Goal: Task Accomplishment & Management: Manage account settings

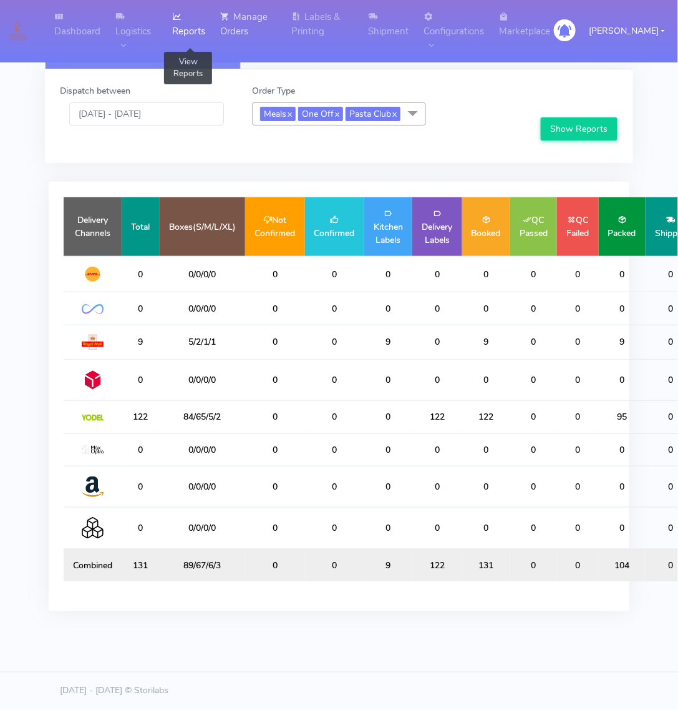
click at [248, 17] on link "Manage Orders" at bounding box center [249, 24] width 72 height 48
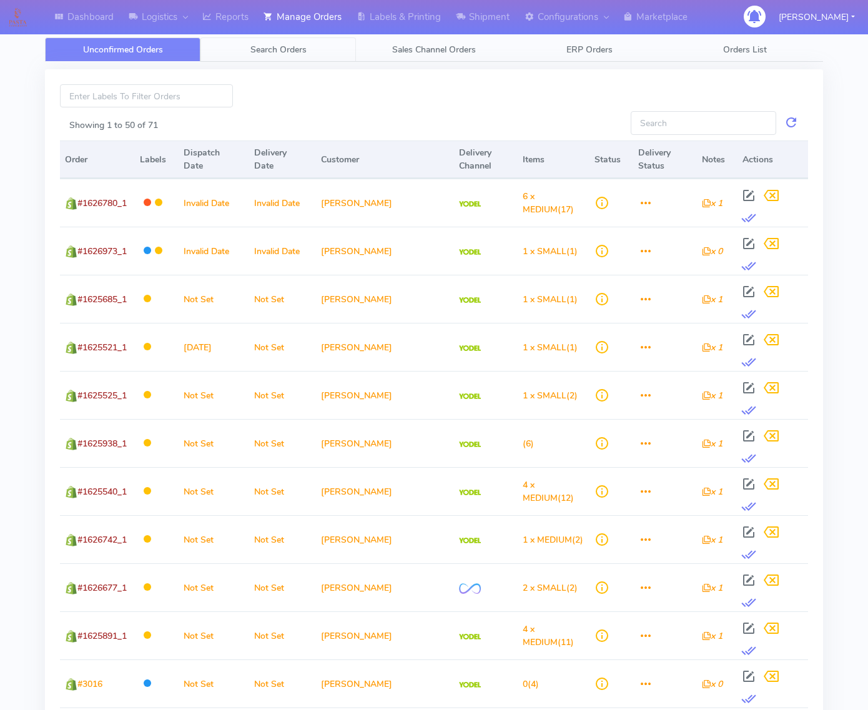
click at [291, 44] on span "Search Orders" at bounding box center [278, 50] width 56 height 12
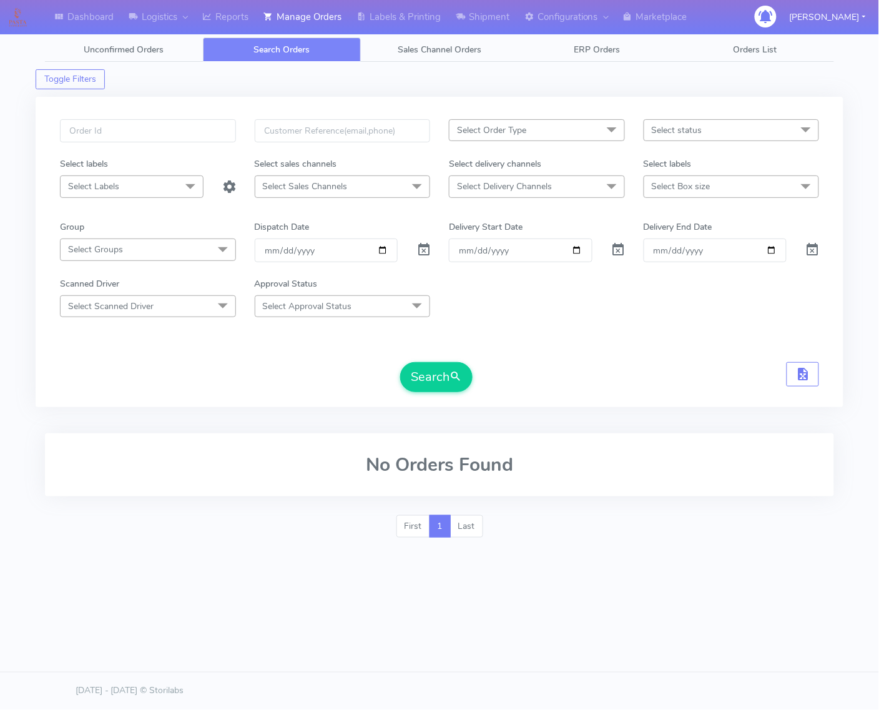
click at [238, 135] on div at bounding box center [148, 138] width 195 height 38
click at [222, 135] on input "text" at bounding box center [148, 130] width 176 height 23
type input "1627255"
click at [400, 362] on button "Search" at bounding box center [436, 377] width 72 height 30
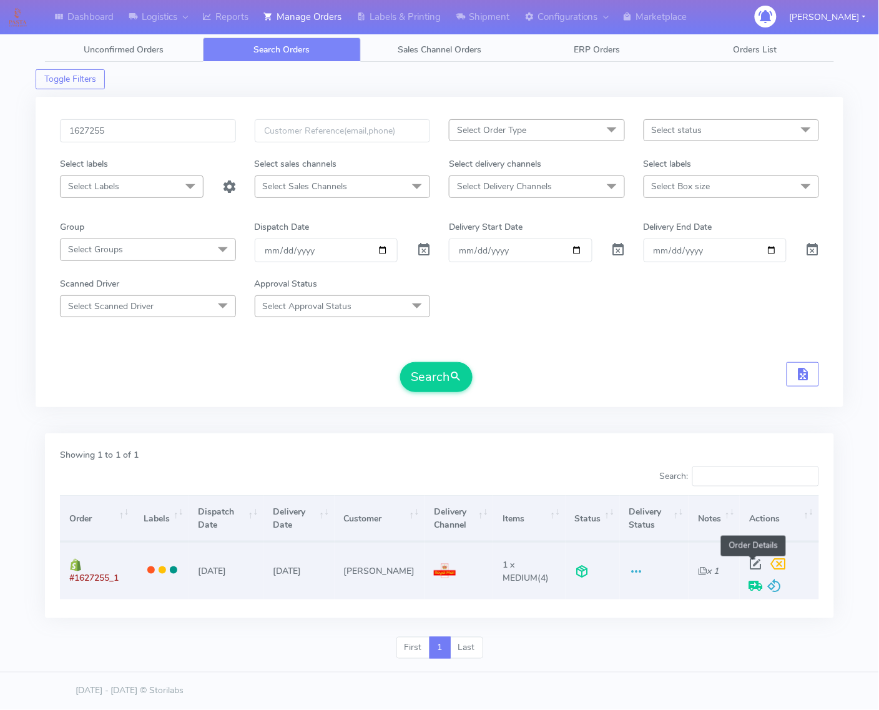
click at [678, 565] on span at bounding box center [756, 567] width 22 height 12
select select "3"
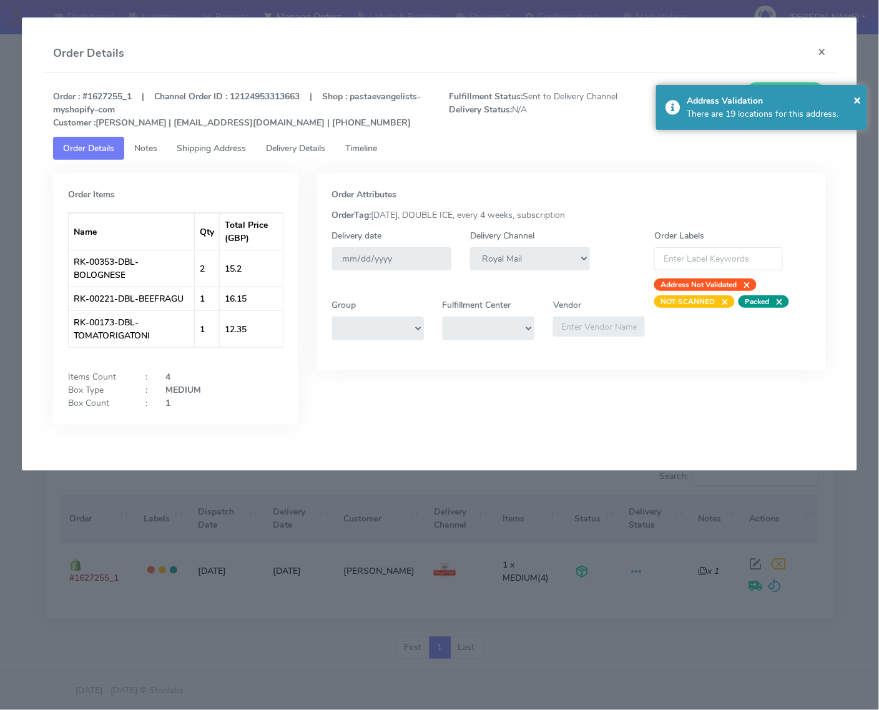
click at [260, 145] on link "Delivery Details" at bounding box center [296, 148] width 79 height 23
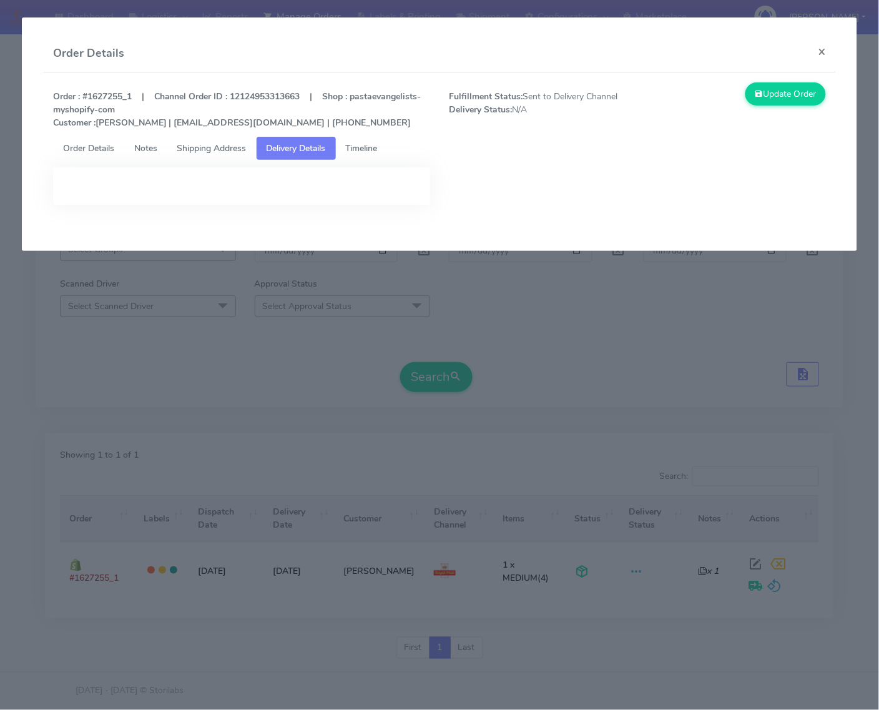
click at [239, 149] on span "Shipping Address" at bounding box center [211, 148] width 69 height 12
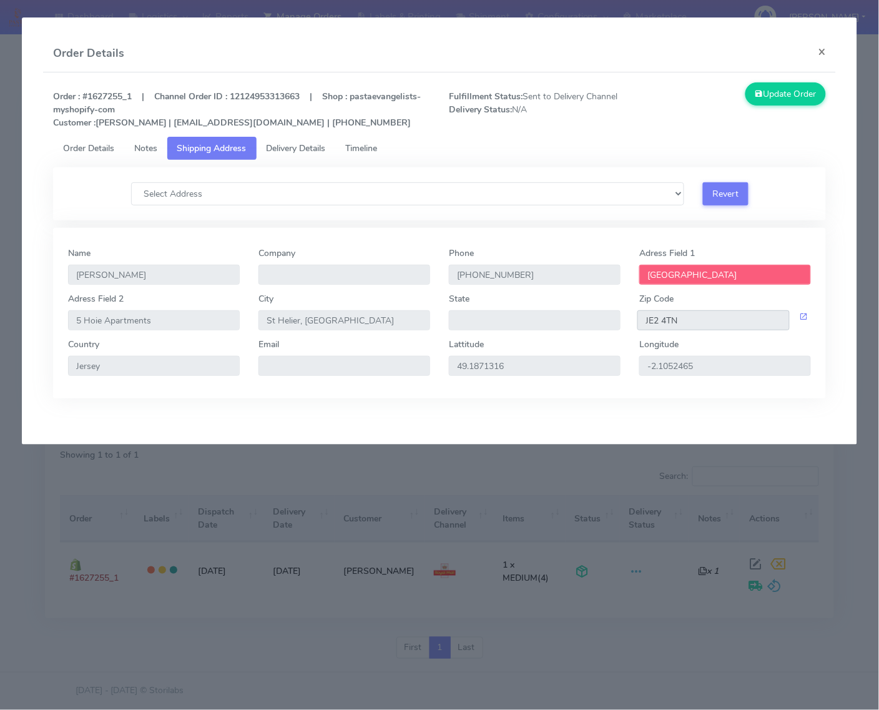
drag, startPoint x: 720, startPoint y: 321, endPoint x: 637, endPoint y: 321, distance: 82.4
click at [637, 321] on input "JE2 4TN" at bounding box center [713, 320] width 152 height 20
click at [129, 363] on input "Jersey" at bounding box center [154, 366] width 172 height 20
drag, startPoint x: 691, startPoint y: 316, endPoint x: 569, endPoint y: 312, distance: 121.8
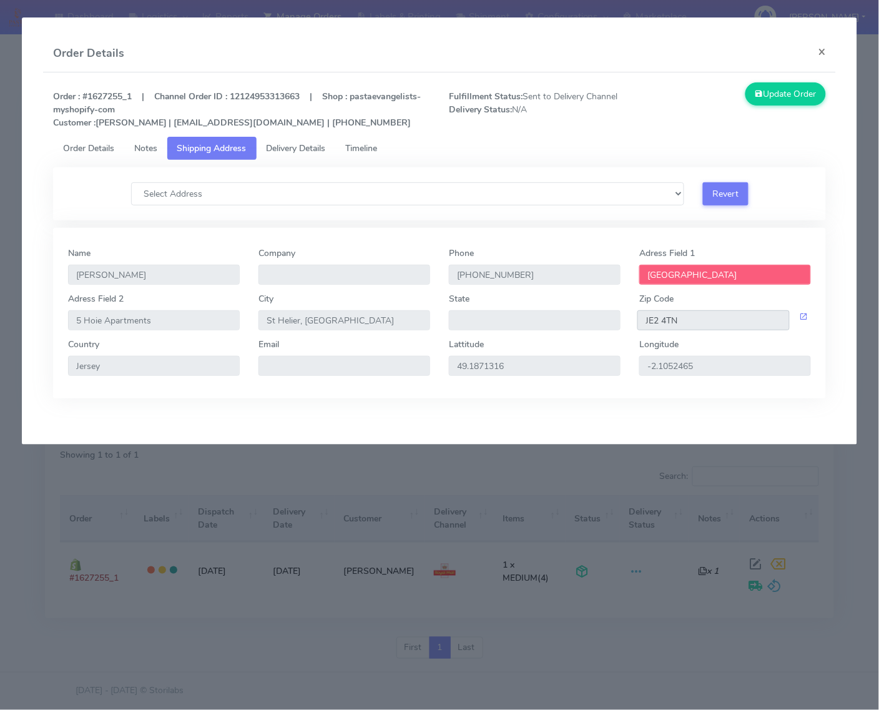
click at [568, 317] on div "Adress Field 2 5 Hoie Apartments [GEOGRAPHIC_DATA], [GEOGRAPHIC_DATA] State Zip…" at bounding box center [440, 315] width 762 height 46
click at [101, 97] on strong "Order : #1627255_1 | Channel Order ID : 12124953313663 | Shop : pastaevangelist…" at bounding box center [237, 110] width 368 height 38
drag, startPoint x: 84, startPoint y: 92, endPoint x: 135, endPoint y: 98, distance: 51.5
click at [135, 98] on strong "Order : #1627255_1 | Channel Order ID : 12124953313663 | Shop : pastaevangelist…" at bounding box center [237, 110] width 368 height 38
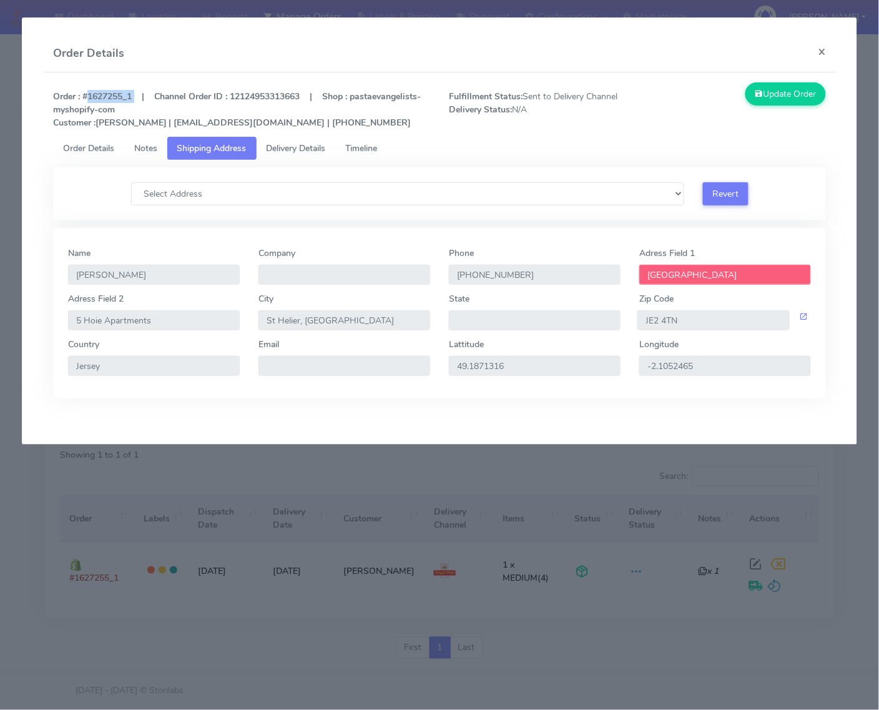
copy strong "#1627255_1"
drag, startPoint x: 692, startPoint y: 320, endPoint x: 646, endPoint y: 326, distance: 45.9
click at [646, 326] on input "JE2 4TN" at bounding box center [713, 320] width 152 height 20
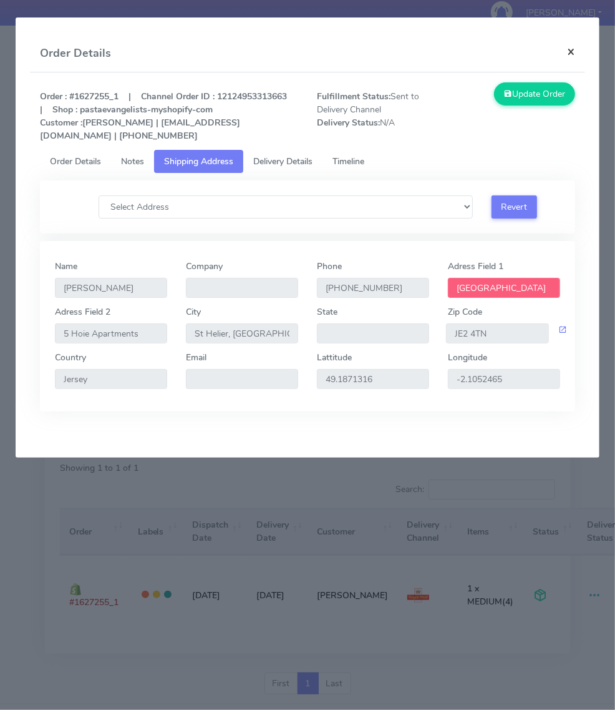
click at [569, 57] on button "×" at bounding box center [571, 51] width 28 height 33
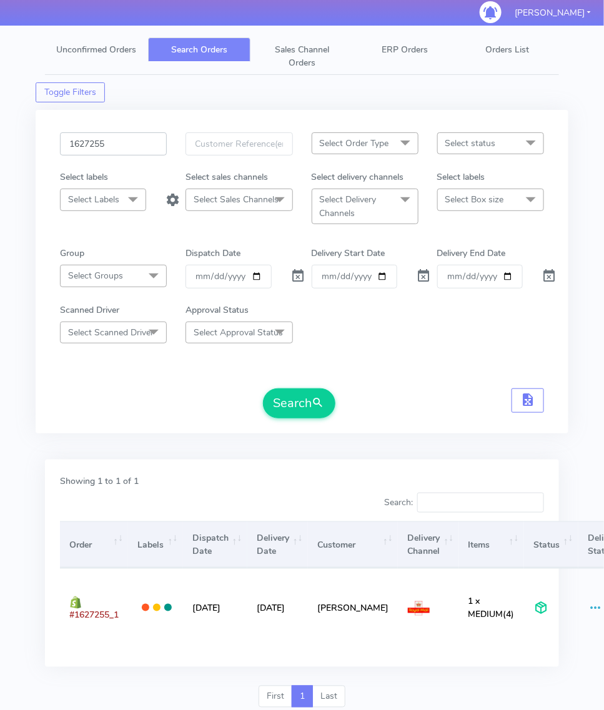
click at [135, 147] on input "1627255" at bounding box center [113, 143] width 107 height 23
type input "1616457"
click at [300, 264] on div "Dispatch Date" at bounding box center [238, 256] width 125 height 18
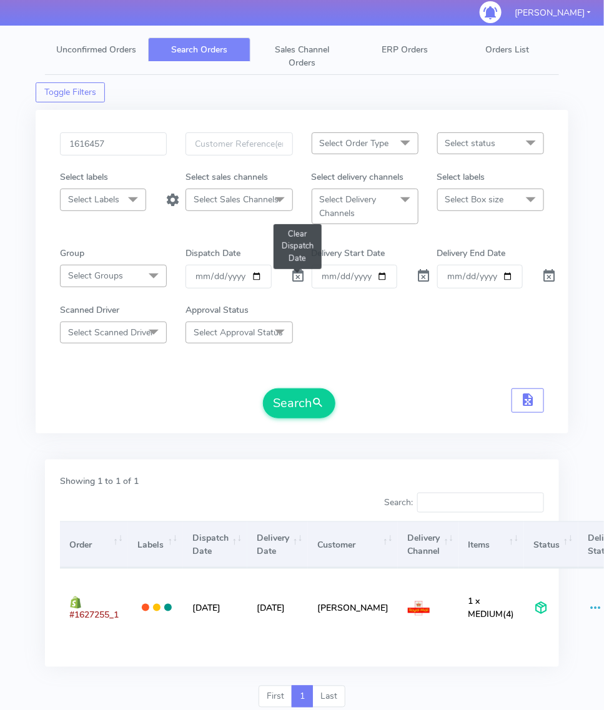
click at [293, 279] on span at bounding box center [297, 279] width 15 height 12
click at [300, 382] on form "1616457 Select Order Type Select All MEALS ATAVI One Off Pasta Club Gift Kit Ev…" at bounding box center [302, 275] width 484 height 286
click at [286, 407] on button "Search" at bounding box center [299, 403] width 72 height 30
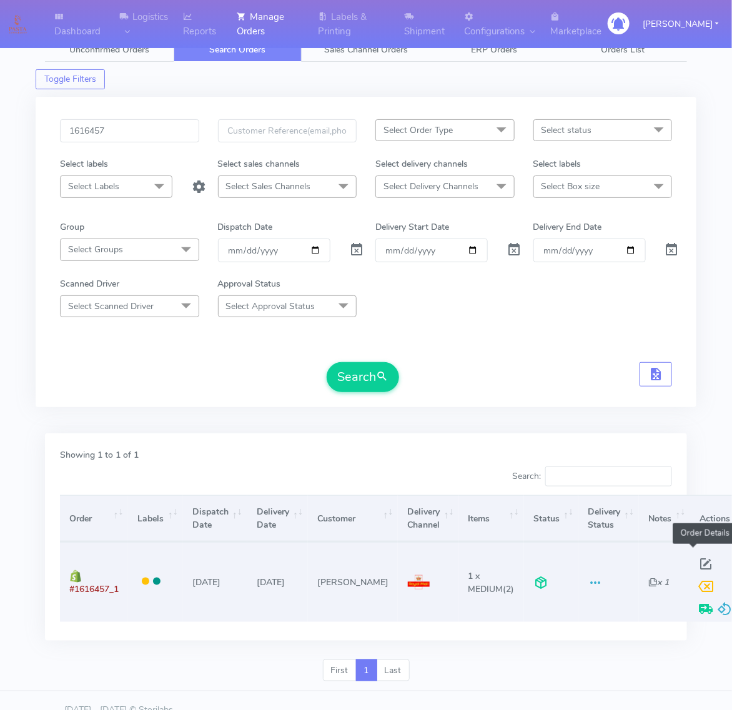
click at [678, 565] on span at bounding box center [706, 567] width 22 height 12
select select "3"
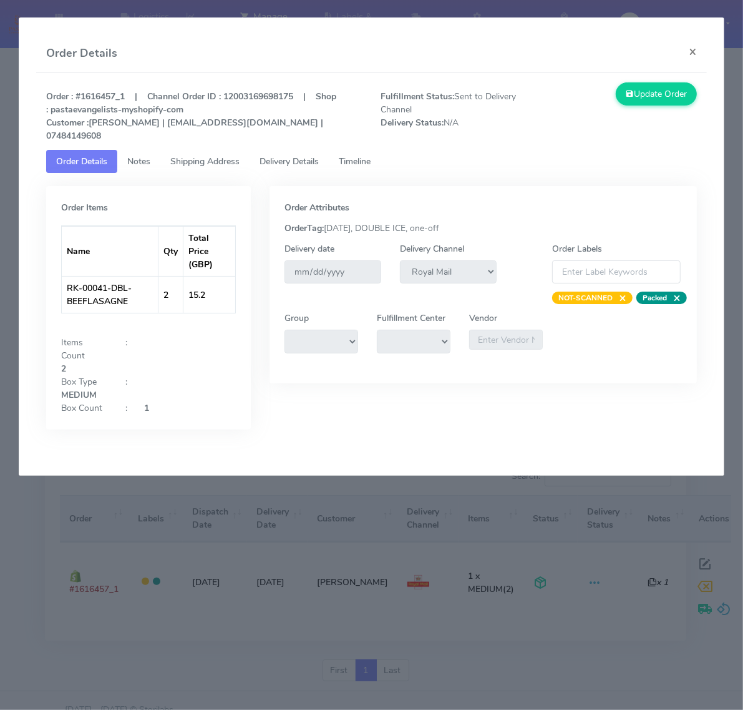
click at [288, 155] on span "Delivery Details" at bounding box center [289, 161] width 59 height 12
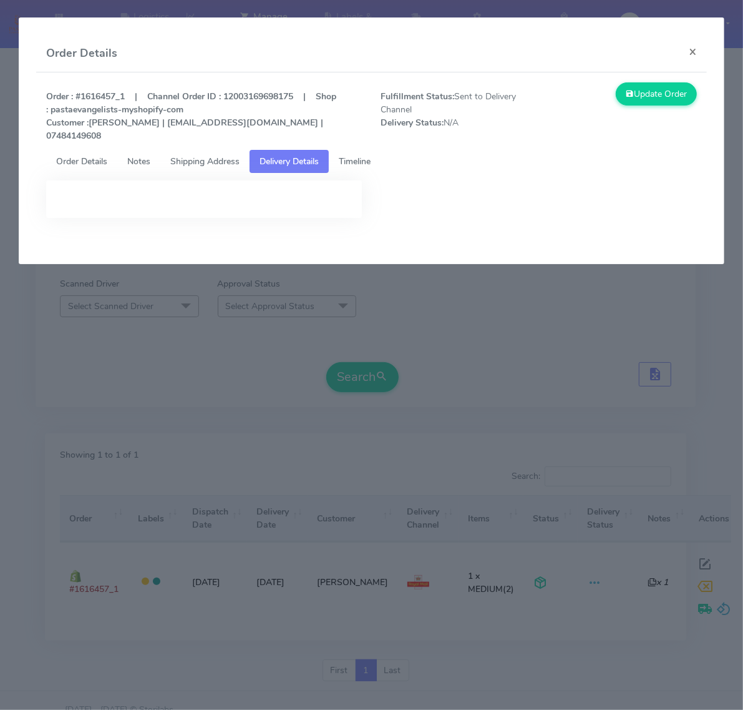
drag, startPoint x: 203, startPoint y: 162, endPoint x: 203, endPoint y: 142, distance: 20.6
click at [203, 157] on tabset "Order Details Notes Shipping Address Delivery Details Timeline Order Items Name…" at bounding box center [371, 193] width 651 height 87
click at [203, 155] on span "Shipping Address" at bounding box center [204, 161] width 69 height 12
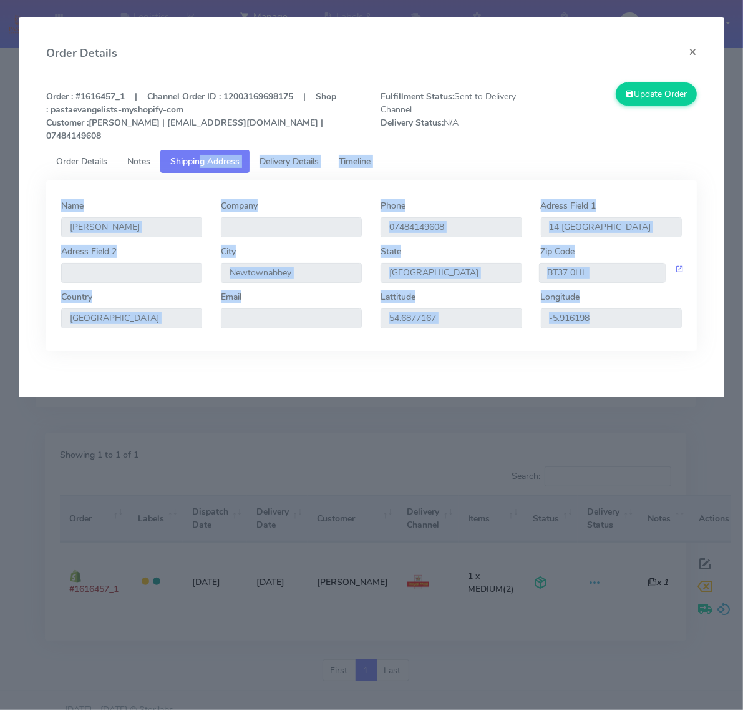
drag, startPoint x: 519, startPoint y: 150, endPoint x: 541, endPoint y: 183, distance: 40.0
click at [520, 150] on ul "Order Details Notes Shipping Address Delivery Details Timeline" at bounding box center [371, 161] width 651 height 23
drag, startPoint x: 593, startPoint y: 284, endPoint x: 600, endPoint y: 265, distance: 20.2
click at [594, 290] on div "Longitude -5.916198" at bounding box center [611, 309] width 141 height 38
click at [604, 263] on input "BT37 0HL" at bounding box center [602, 273] width 127 height 20
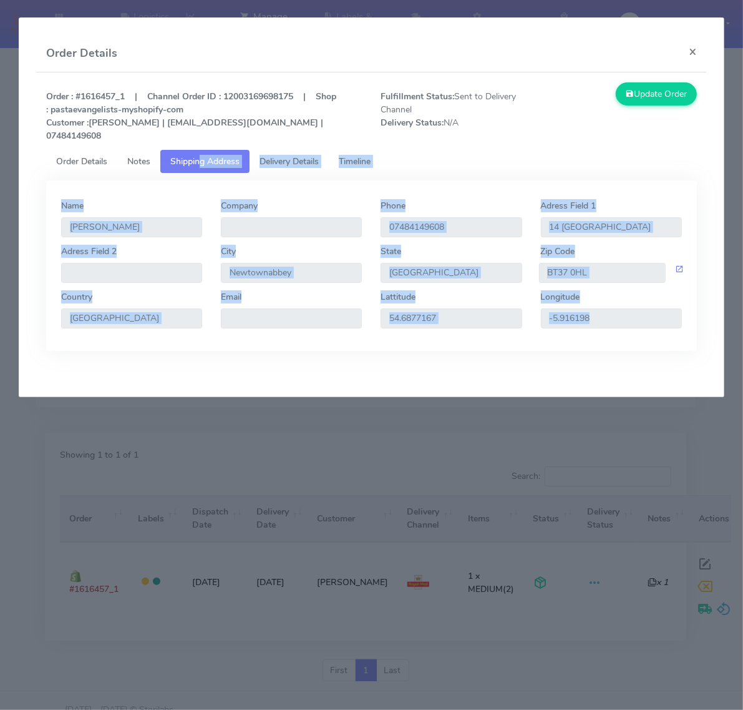
click at [604, 263] on input "BT37 0HL" at bounding box center [602, 273] width 127 height 20
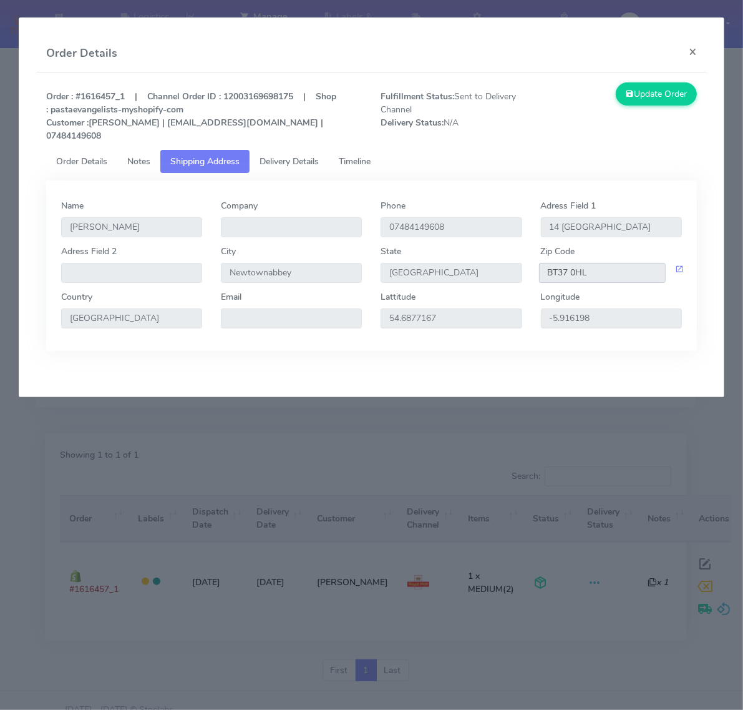
drag, startPoint x: 597, startPoint y: 251, endPoint x: 544, endPoint y: 257, distance: 52.7
click at [544, 263] on input "BT37 0HL" at bounding box center [602, 273] width 127 height 20
click at [678, 47] on button "×" at bounding box center [693, 51] width 28 height 33
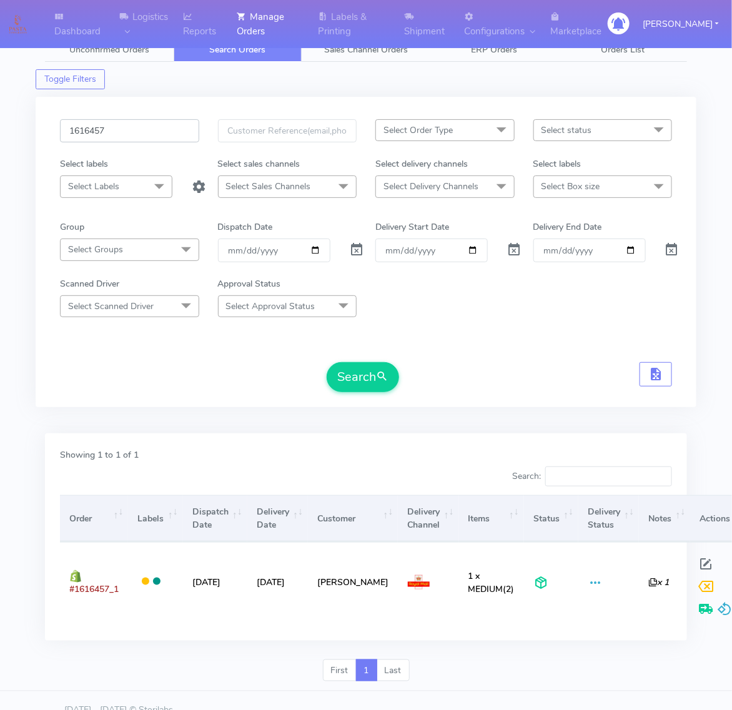
click at [169, 129] on input "1616457" at bounding box center [129, 130] width 139 height 23
type input "1616134"
click at [326, 362] on button "Search" at bounding box center [362, 377] width 72 height 30
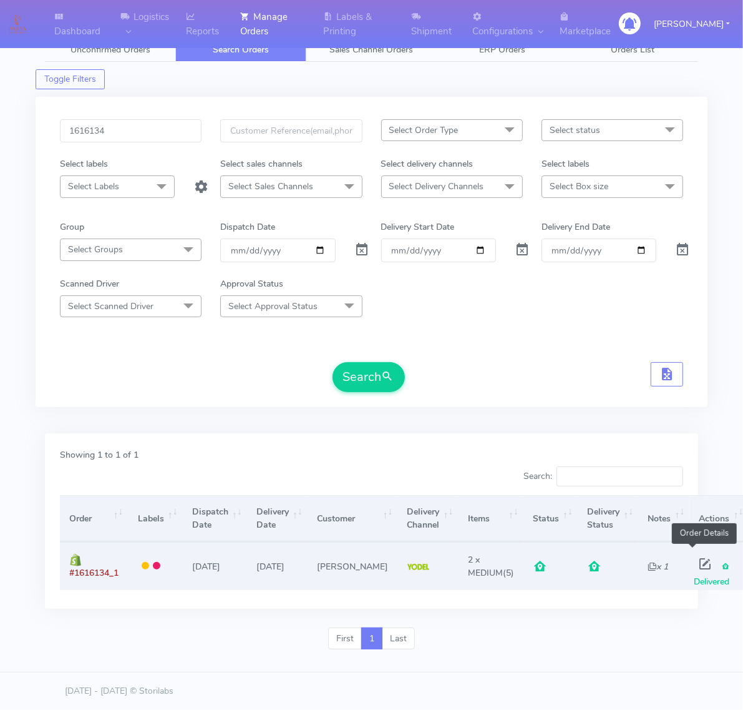
click at [678, 563] on span at bounding box center [706, 567] width 22 height 12
select select "5"
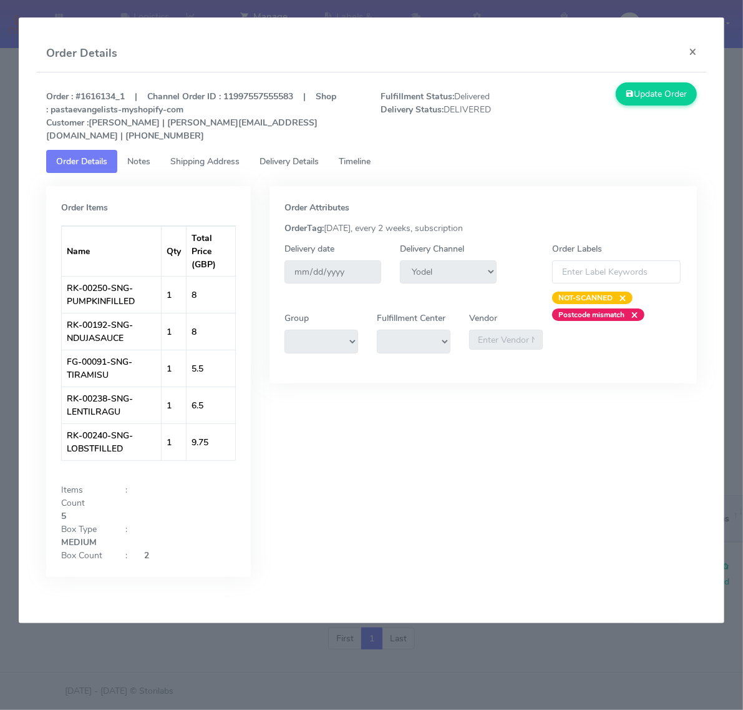
click at [208, 155] on span "Shipping Address" at bounding box center [204, 161] width 69 height 12
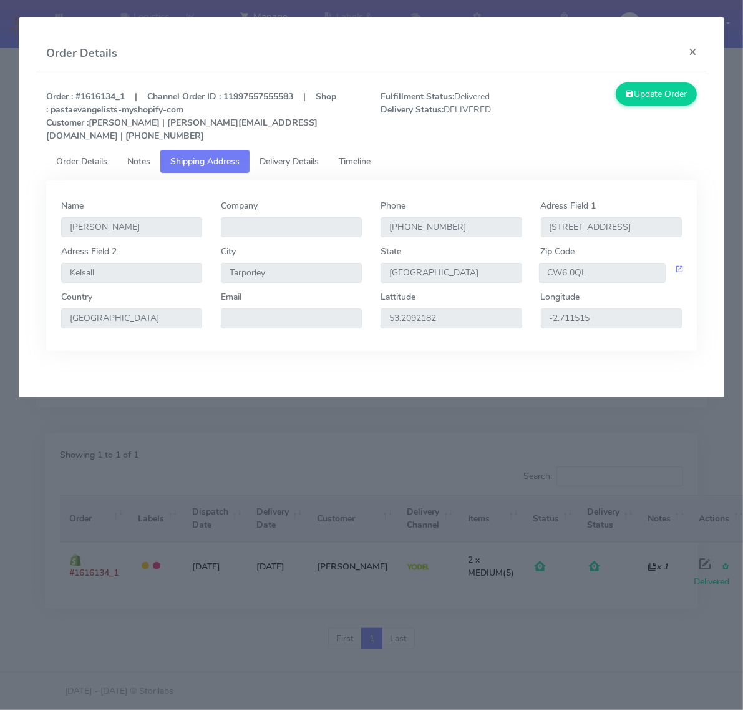
click at [289, 155] on span "Delivery Details" at bounding box center [289, 161] width 59 height 12
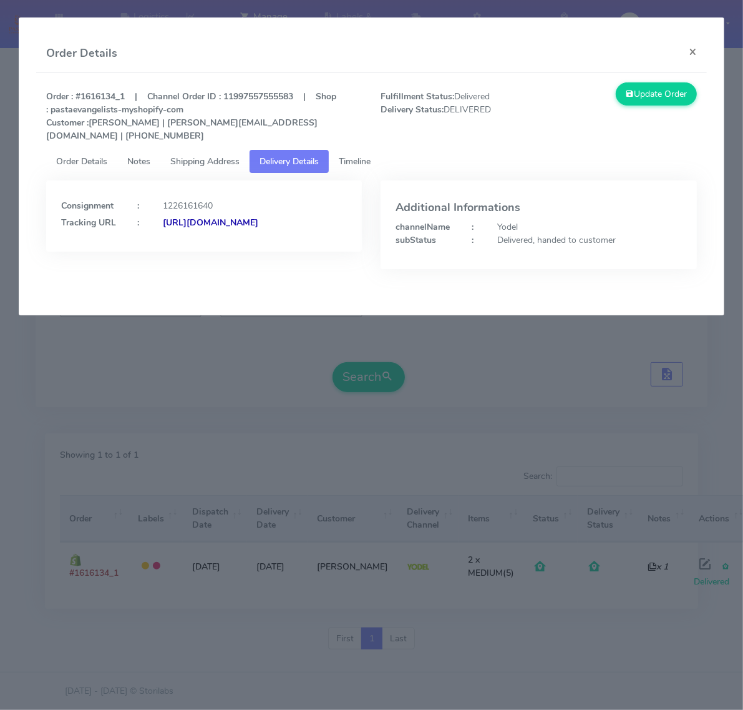
click at [193, 155] on span "Shipping Address" at bounding box center [204, 161] width 69 height 12
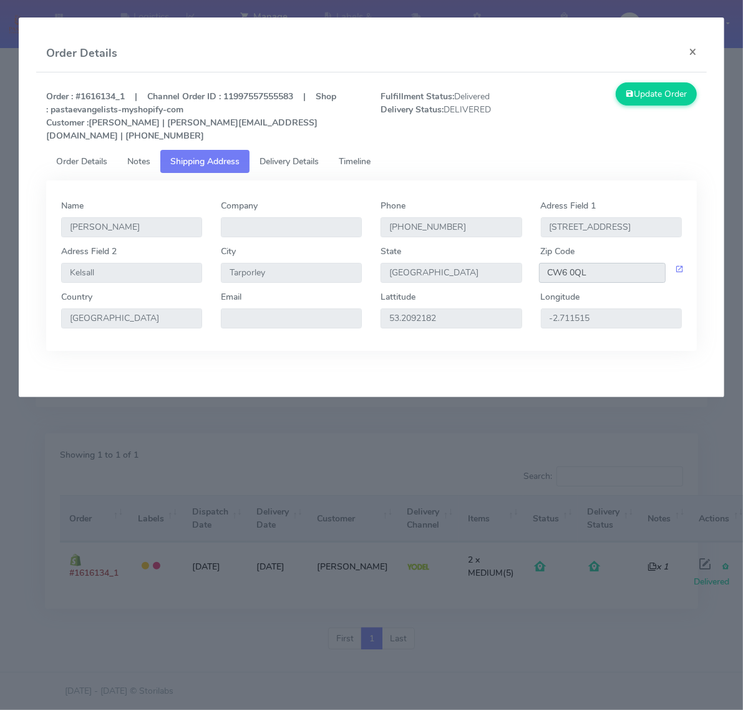
click at [582, 263] on input "CW6 0QL" at bounding box center [602, 273] width 127 height 20
drag, startPoint x: 589, startPoint y: 259, endPoint x: 541, endPoint y: 253, distance: 47.8
click at [541, 263] on input "CW6 0QL" at bounding box center [602, 273] width 127 height 20
click at [678, 50] on button "×" at bounding box center [693, 51] width 28 height 33
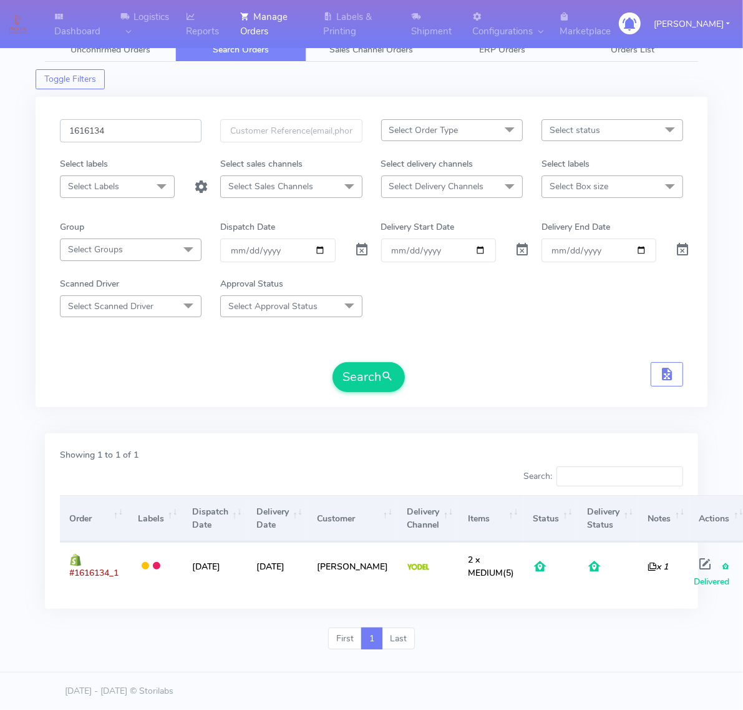
click at [144, 132] on input "1616134" at bounding box center [131, 130] width 142 height 23
type input "1616136"
click at [333, 362] on button "Search" at bounding box center [369, 377] width 72 height 30
